Goal: Use online tool/utility: Utilize a website feature to perform a specific function

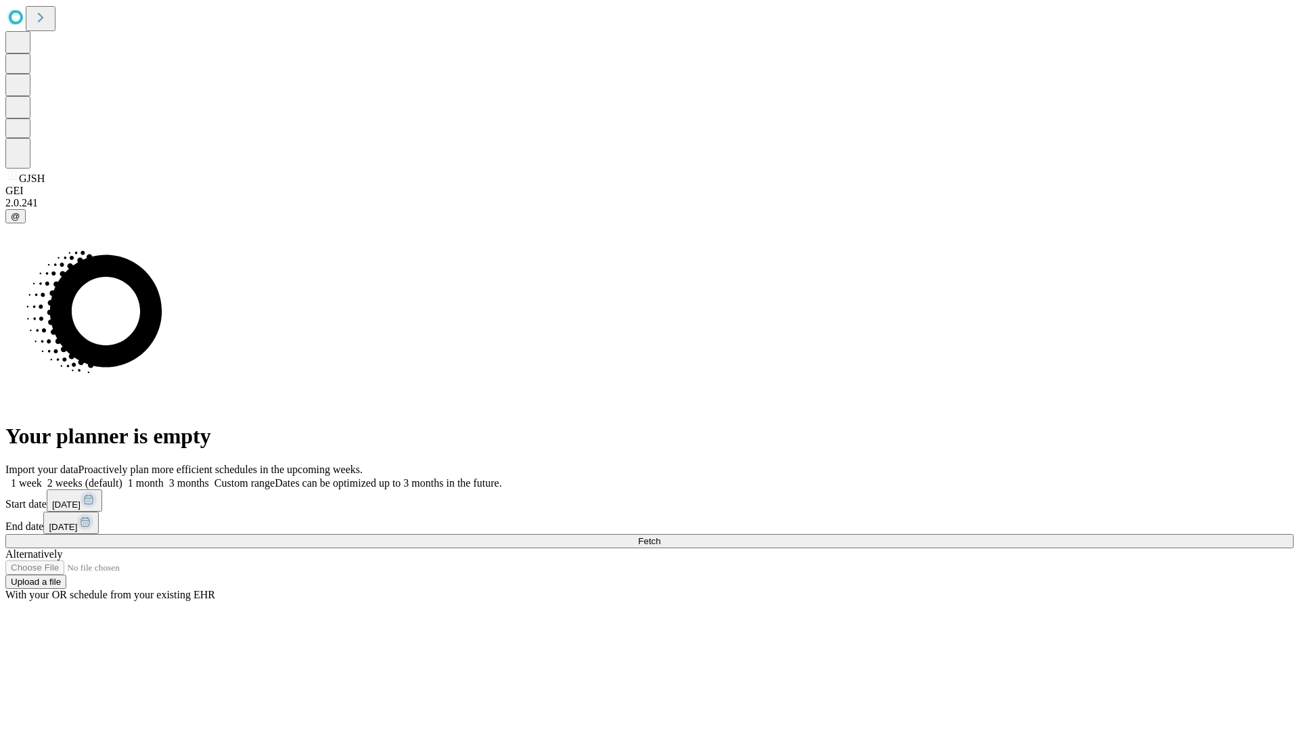
click at [42, 477] on label "1 week" at bounding box center [23, 483] width 37 height 12
click at [660, 536] on span "Fetch" at bounding box center [649, 541] width 22 height 10
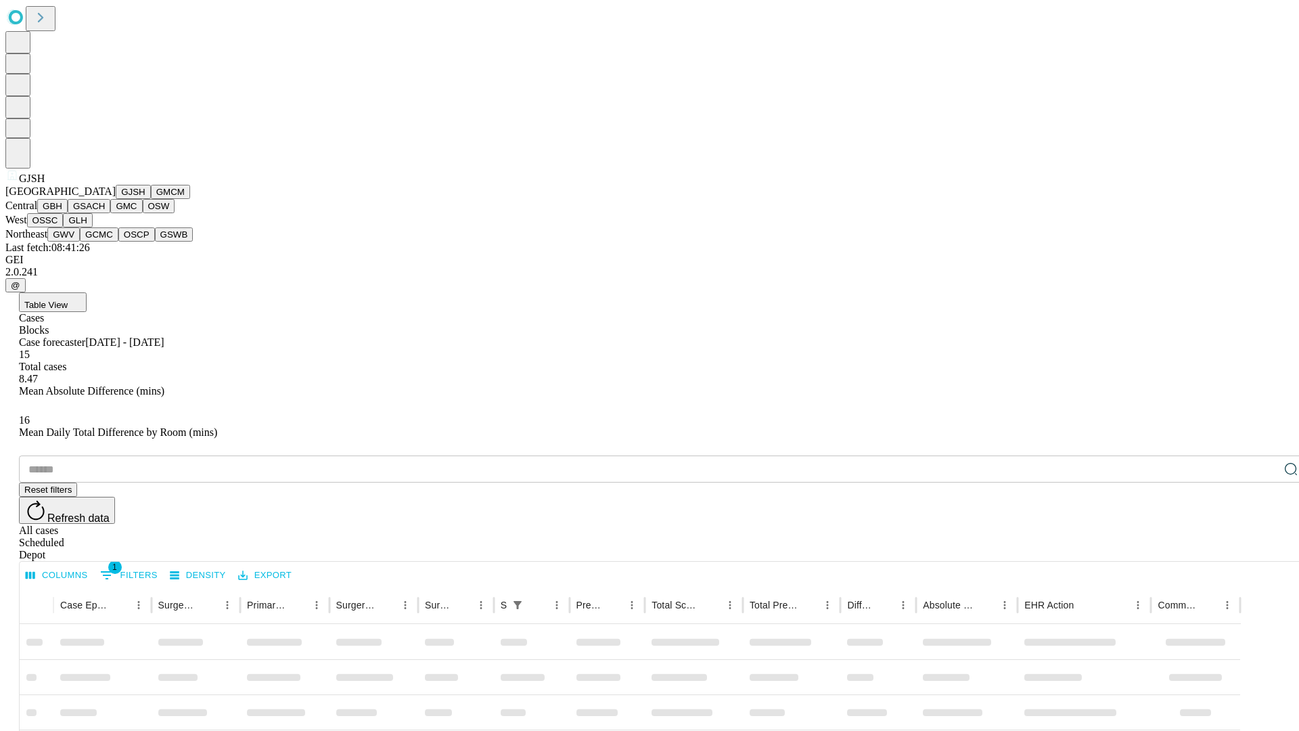
click at [151, 199] on button "GMCM" at bounding box center [170, 192] width 39 height 14
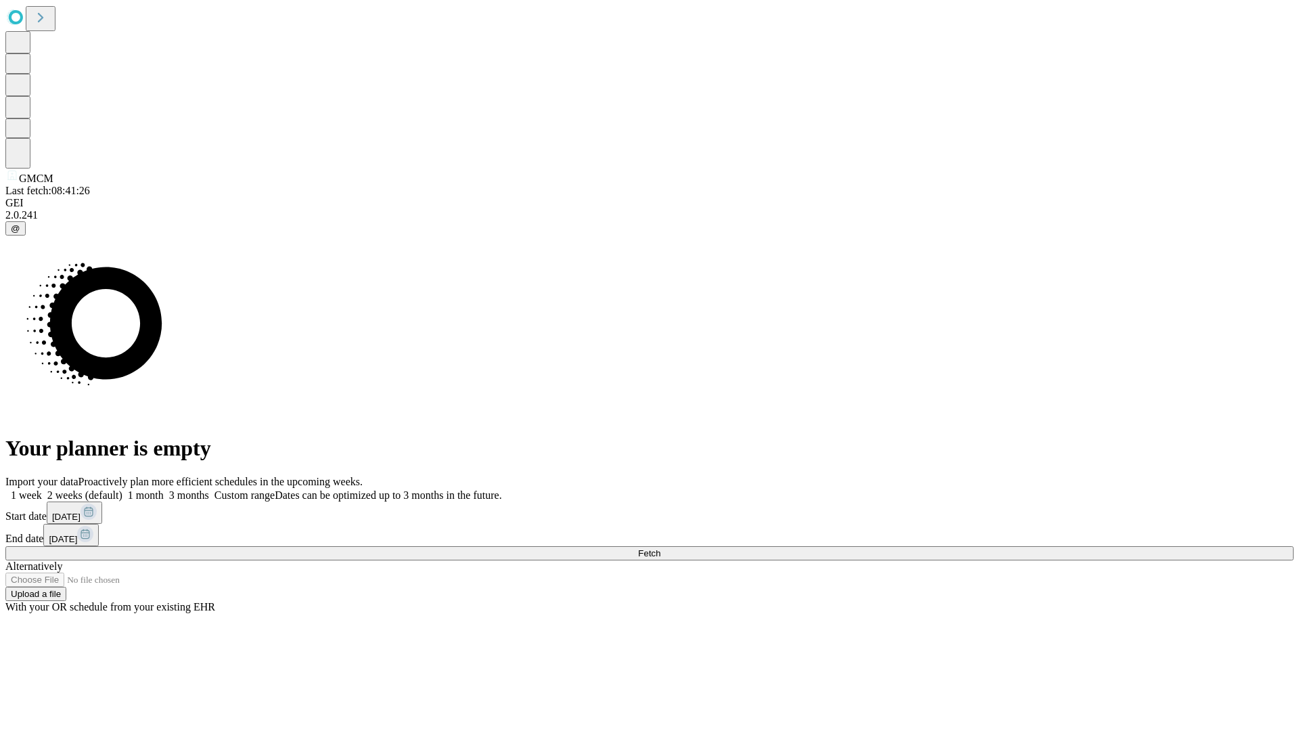
click at [42, 489] on label "1 week" at bounding box center [23, 495] width 37 height 12
click at [660, 548] on span "Fetch" at bounding box center [649, 553] width 22 height 10
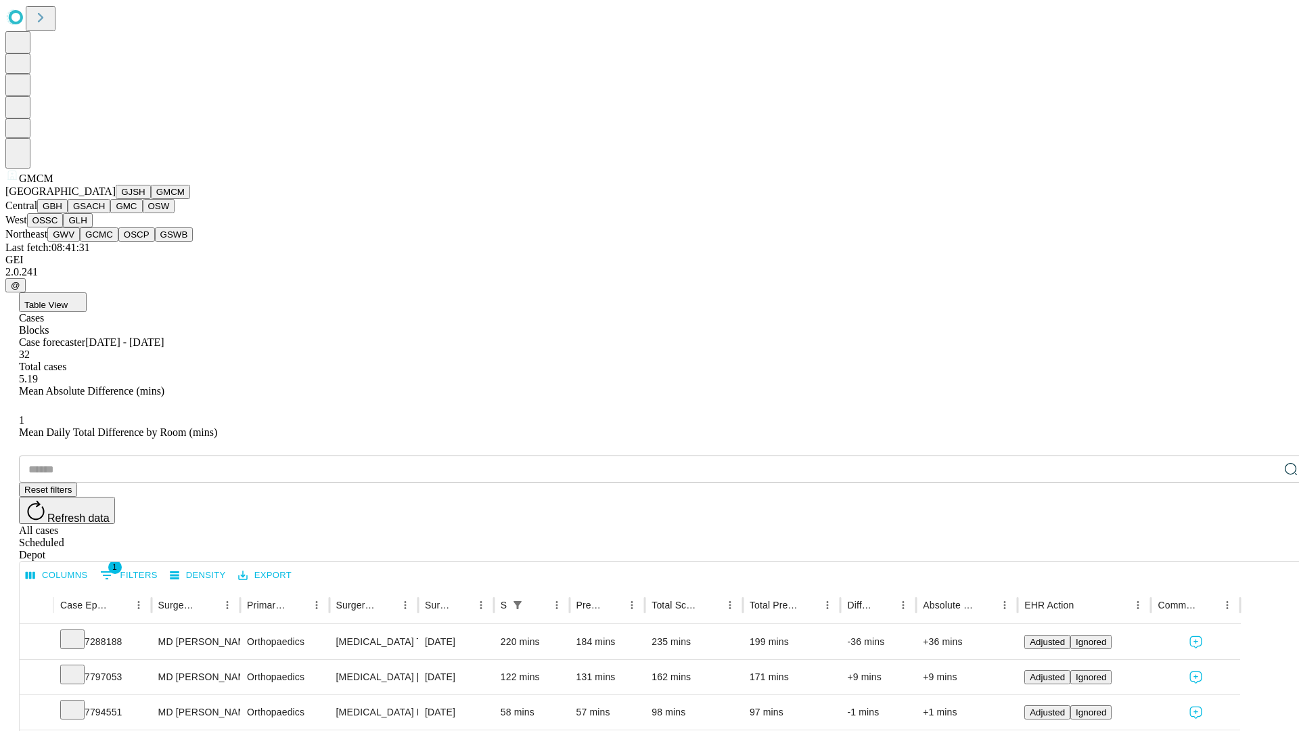
click at [68, 213] on button "GBH" at bounding box center [52, 206] width 30 height 14
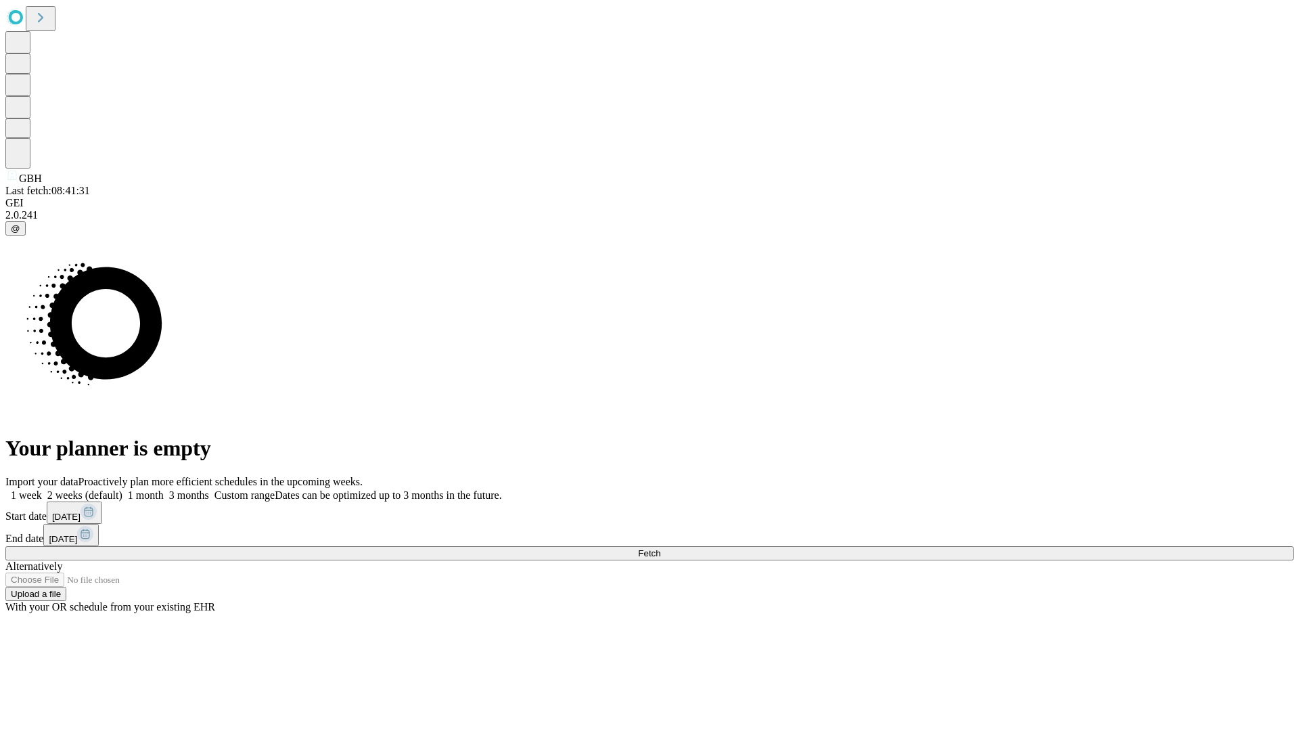
click at [660, 548] on span "Fetch" at bounding box center [649, 553] width 22 height 10
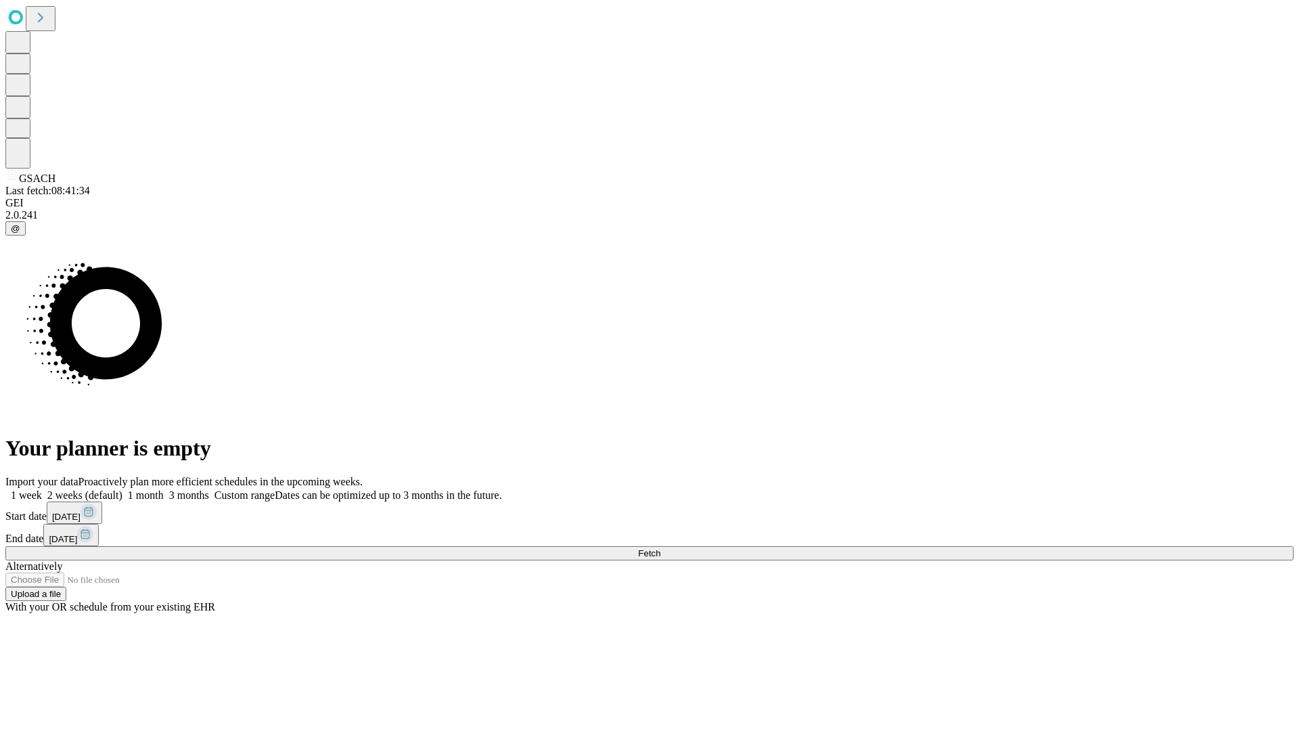
click at [42, 489] on label "1 week" at bounding box center [23, 495] width 37 height 12
click at [660, 548] on span "Fetch" at bounding box center [649, 553] width 22 height 10
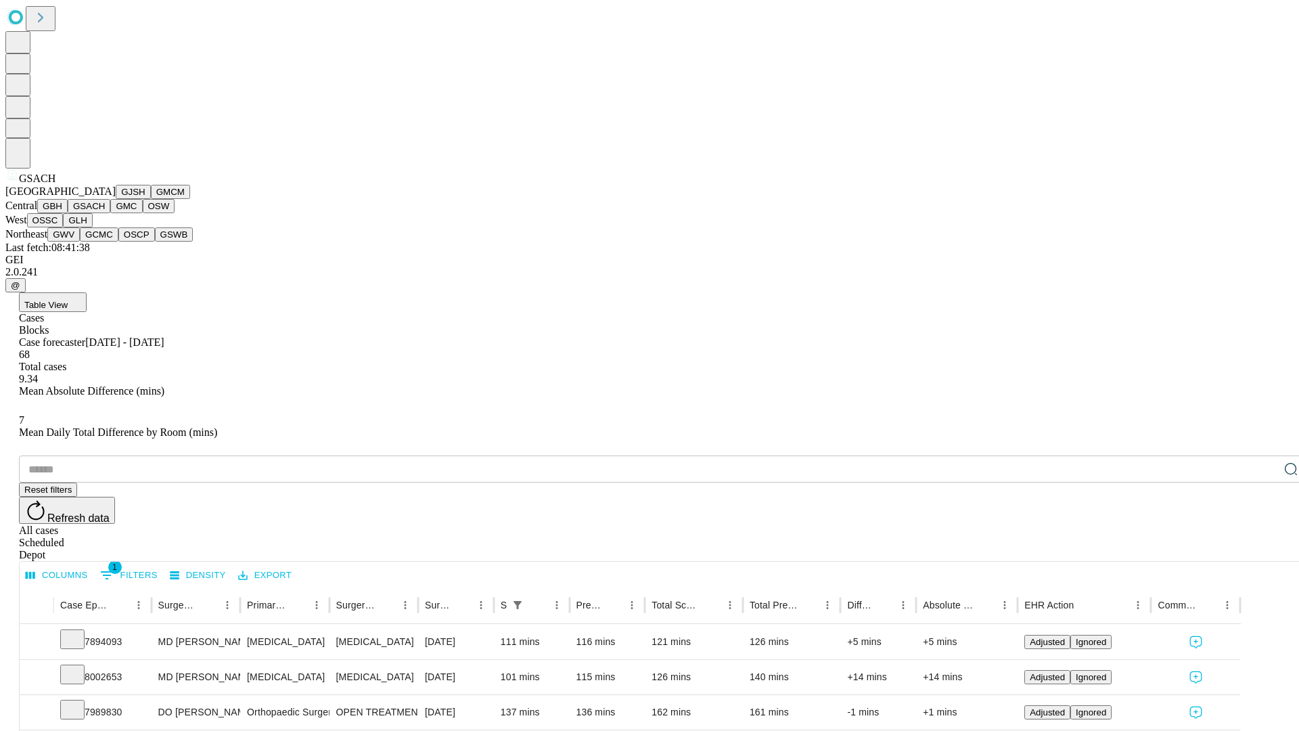
click at [110, 213] on button "GMC" at bounding box center [126, 206] width 32 height 14
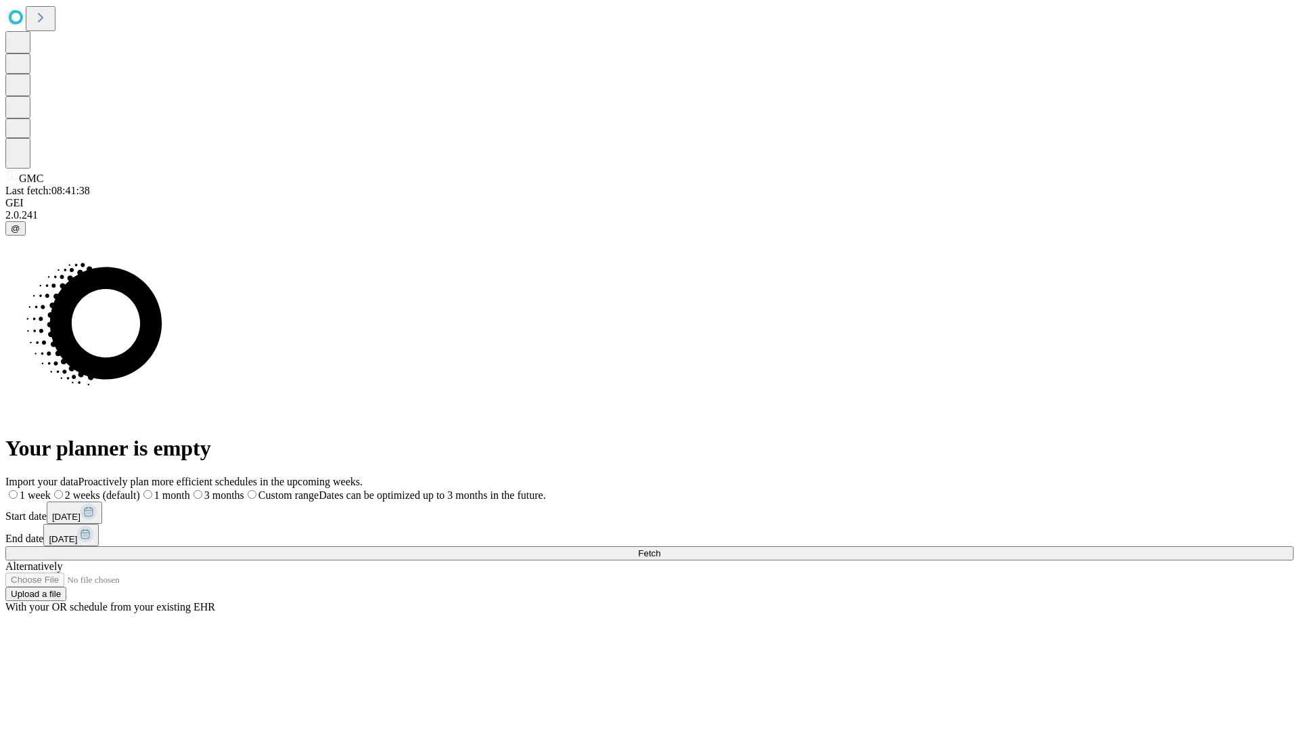
click at [51, 489] on label "1 week" at bounding box center [27, 495] width 45 height 12
click at [660, 548] on span "Fetch" at bounding box center [649, 553] width 22 height 10
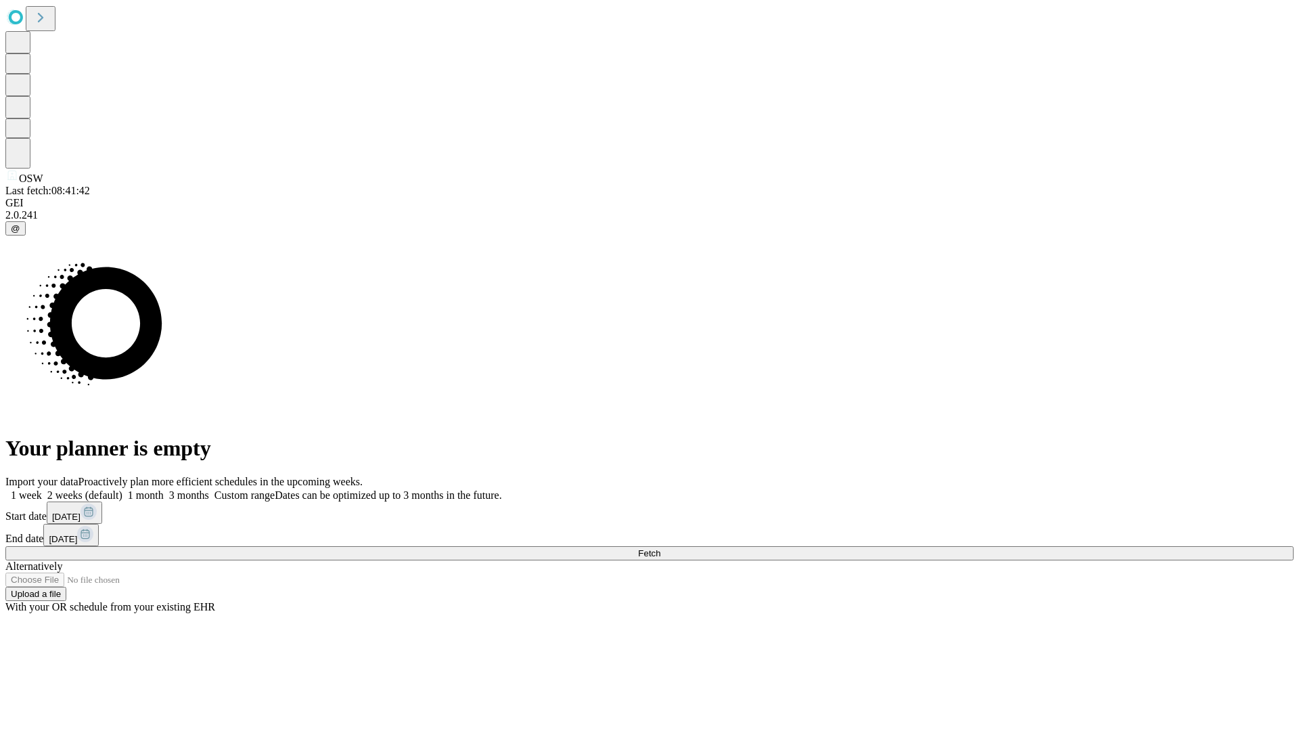
click at [660, 548] on span "Fetch" at bounding box center [649, 553] width 22 height 10
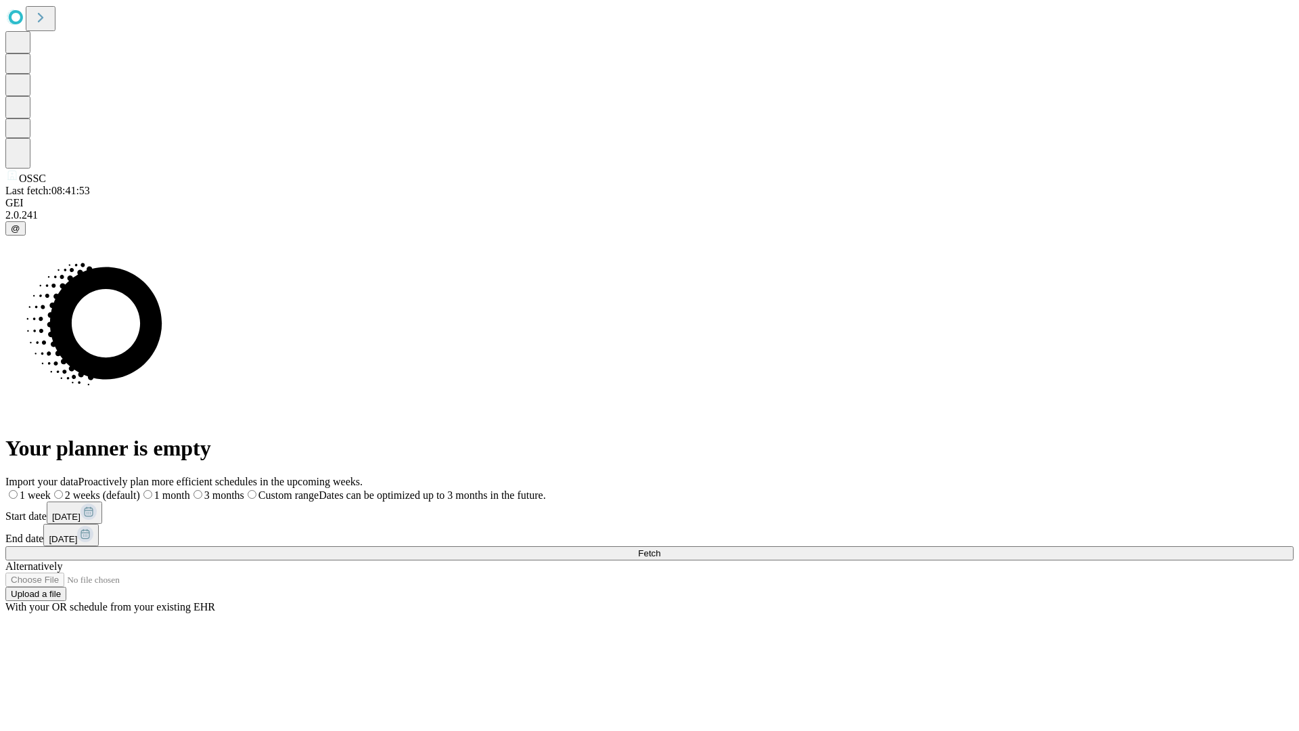
click at [660, 548] on span "Fetch" at bounding box center [649, 553] width 22 height 10
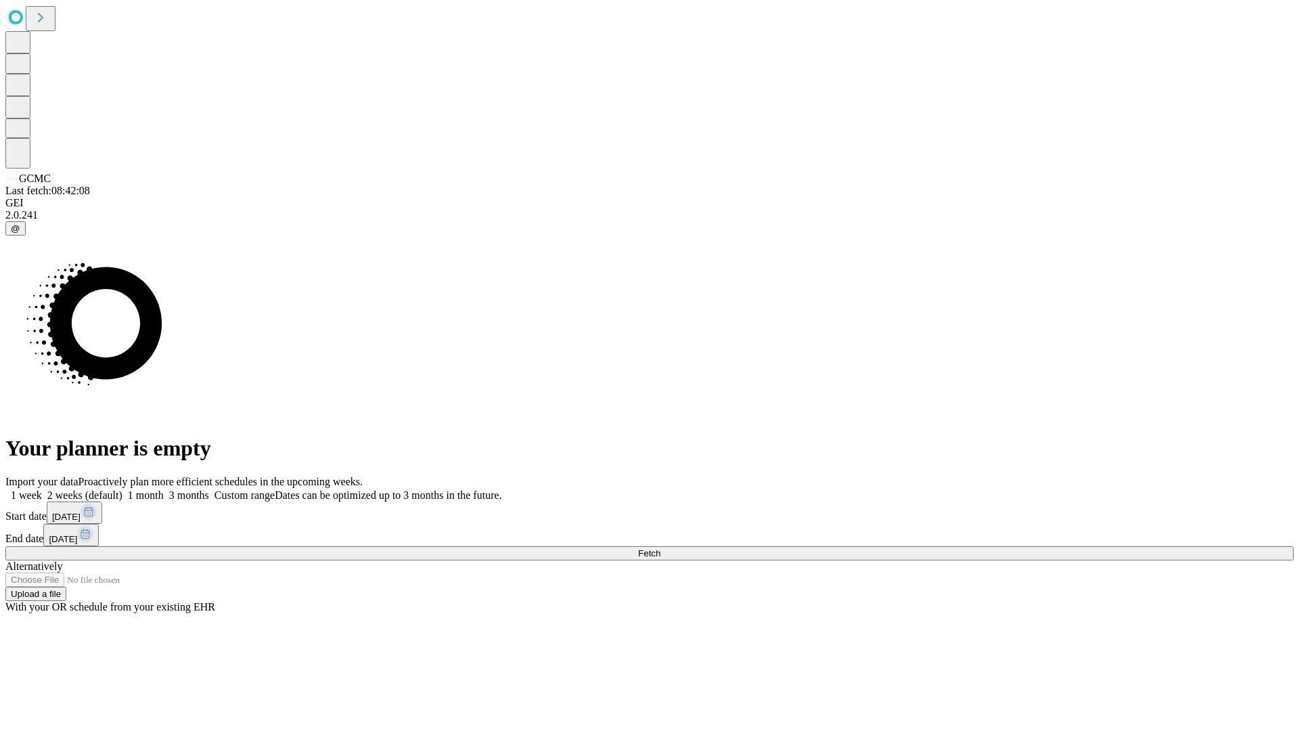
click at [660, 548] on span "Fetch" at bounding box center [649, 553] width 22 height 10
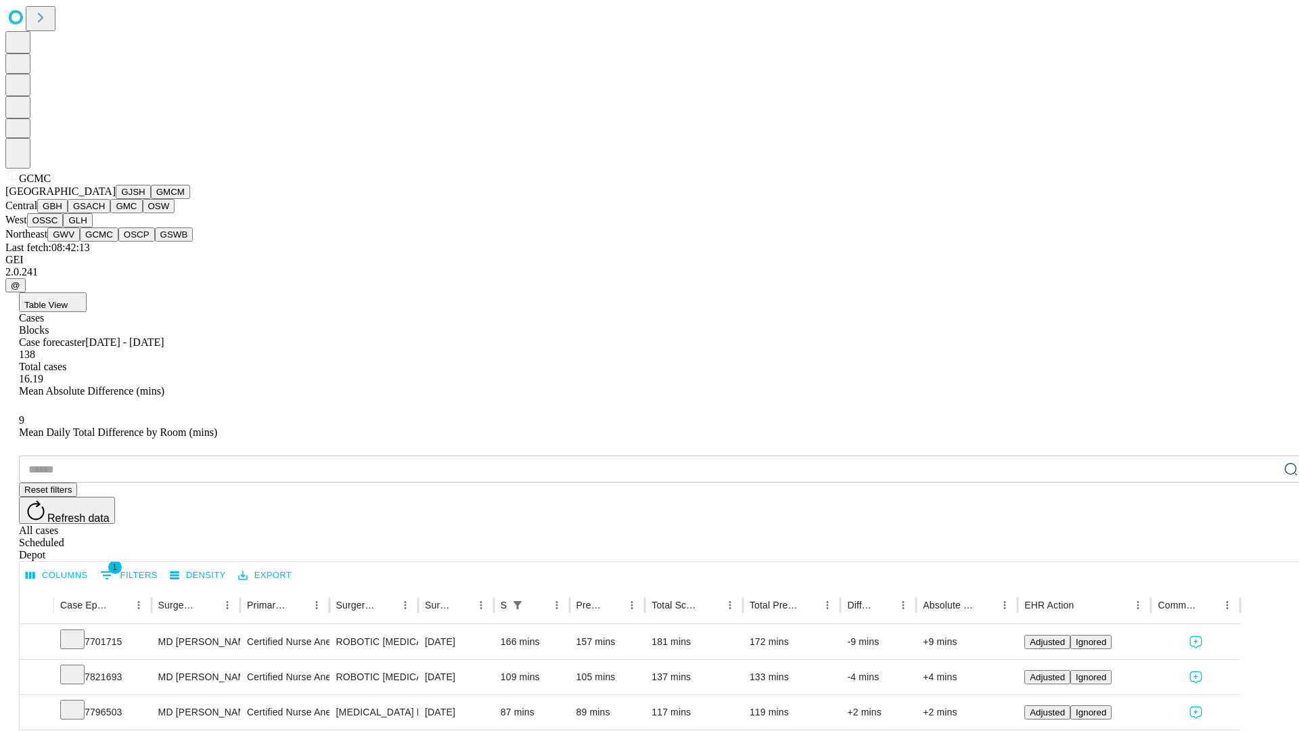
click at [118, 242] on button "OSCP" at bounding box center [136, 234] width 37 height 14
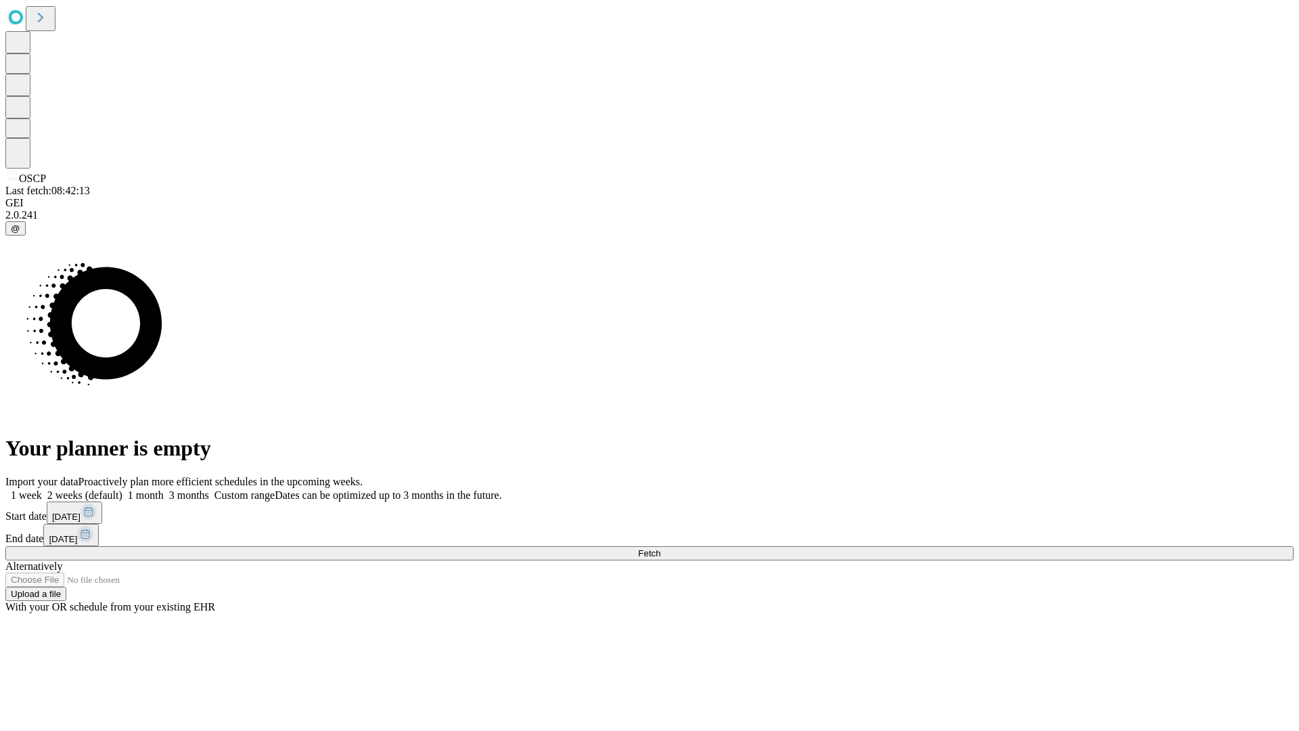
click at [42, 489] on label "1 week" at bounding box center [23, 495] width 37 height 12
click at [660, 548] on span "Fetch" at bounding box center [649, 553] width 22 height 10
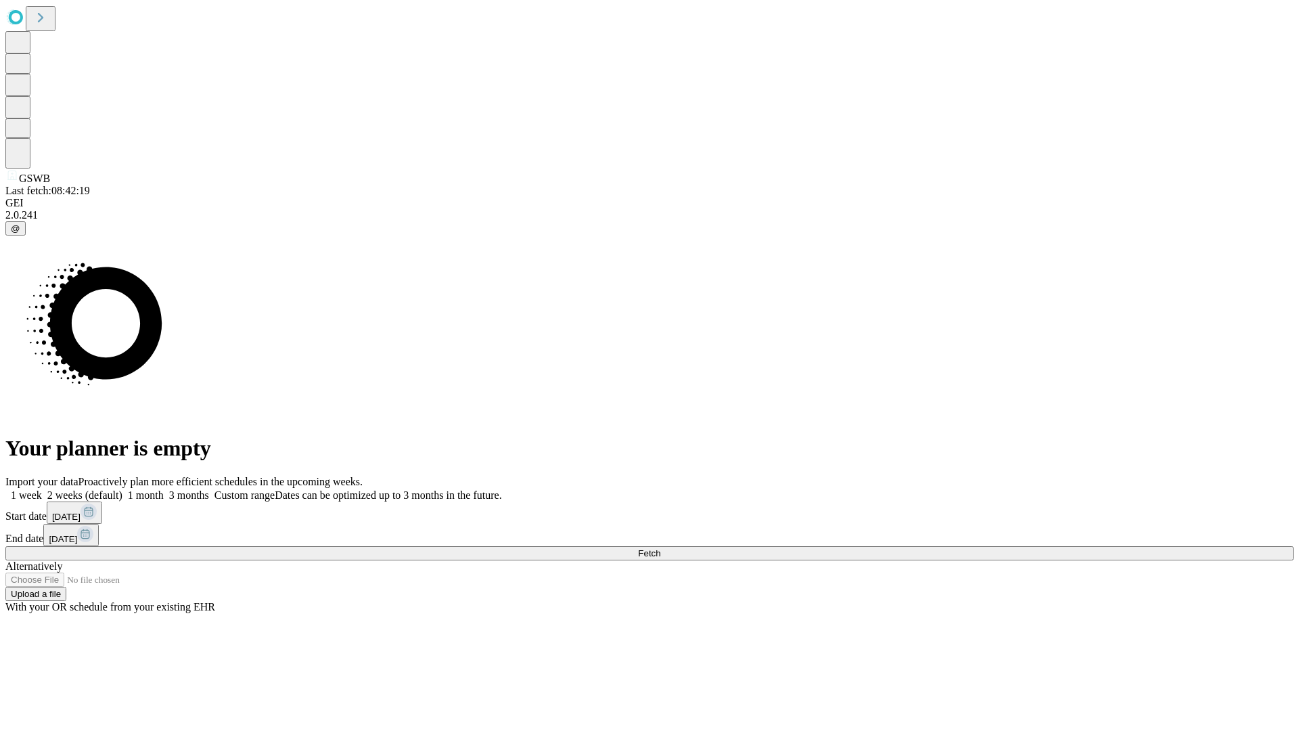
click at [42, 489] on label "1 week" at bounding box center [23, 495] width 37 height 12
click at [660, 548] on span "Fetch" at bounding box center [649, 553] width 22 height 10
